Goal: Submit feedback/report problem

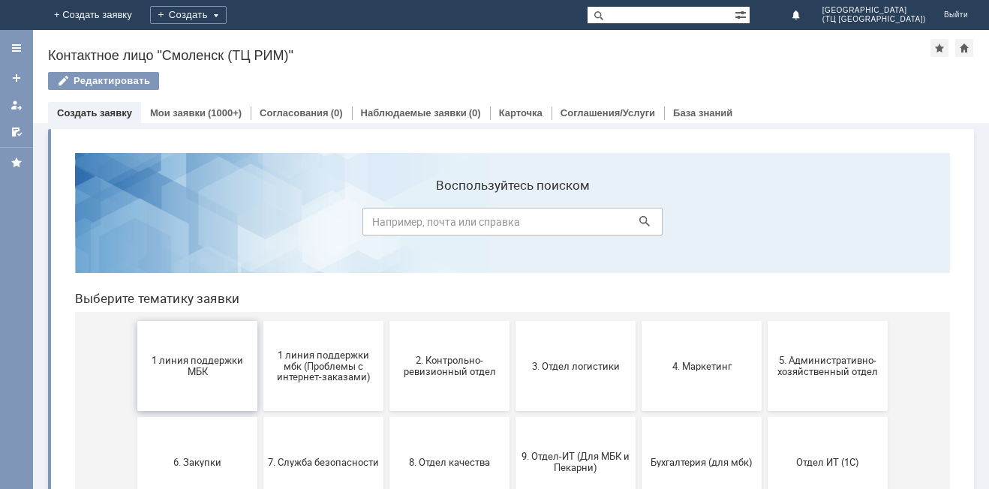
click at [191, 370] on span "1 линия поддержки МБК" at bounding box center [197, 366] width 111 height 23
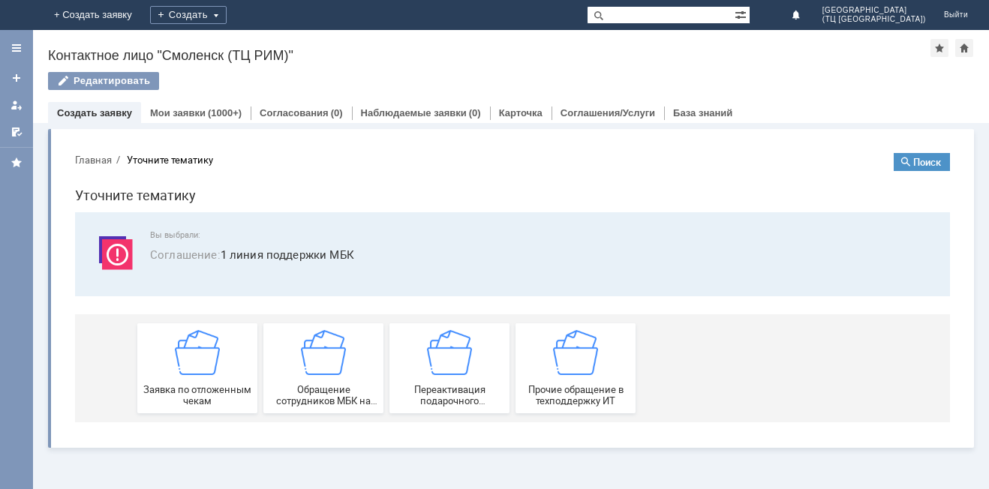
click at [191, 370] on img at bounding box center [197, 352] width 45 height 45
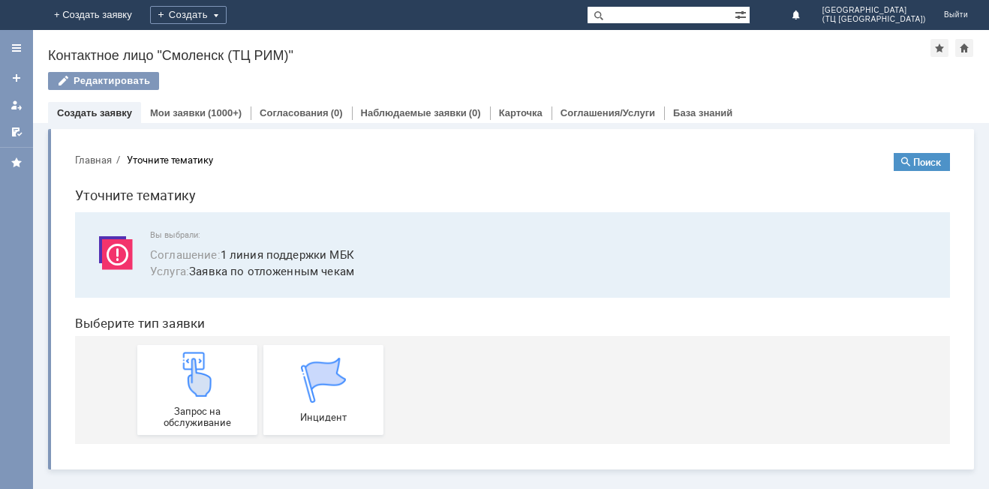
click at [191, 370] on img at bounding box center [197, 374] width 45 height 45
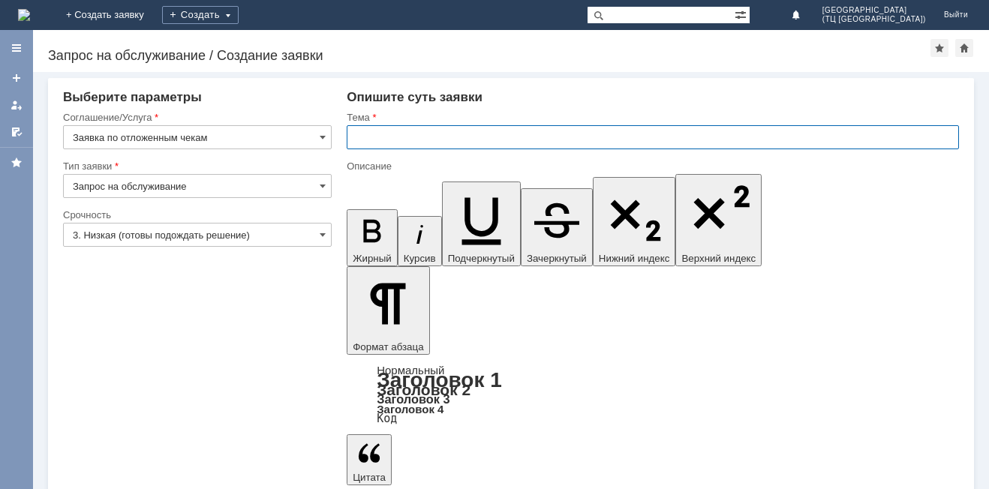
click at [381, 143] on input "text" at bounding box center [653, 137] width 612 height 24
type input "удалить чек"
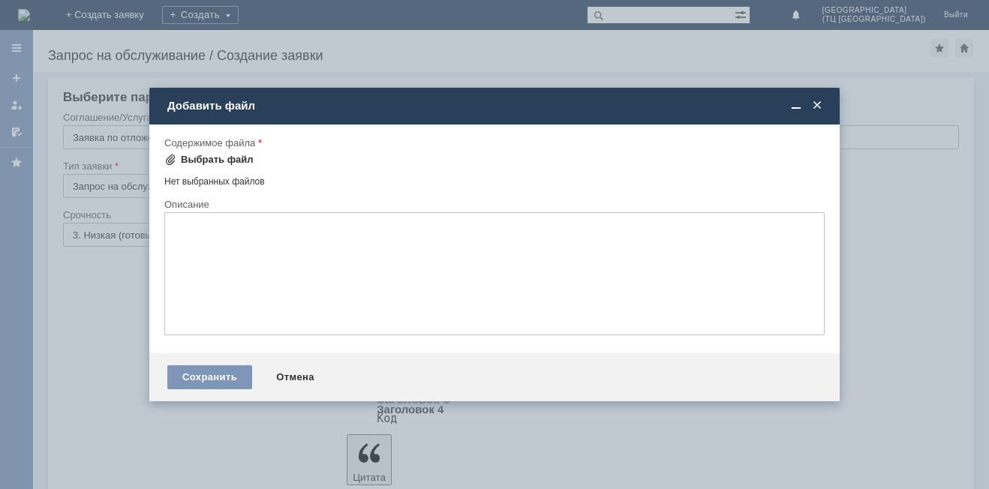
click at [214, 159] on div "Выбрать файл" at bounding box center [217, 160] width 73 height 12
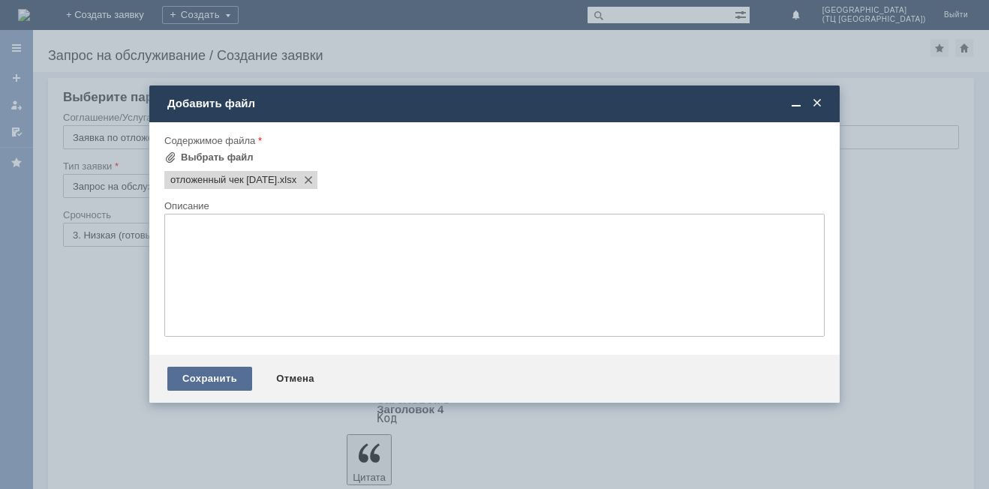
click at [203, 372] on div "Сохранить" at bounding box center [209, 379] width 85 height 24
